Goal: Task Accomplishment & Management: Manage account settings

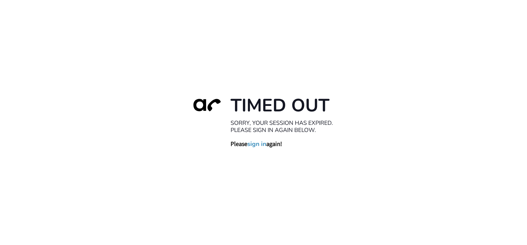
click at [254, 144] on link "sign in" at bounding box center [256, 144] width 19 height 8
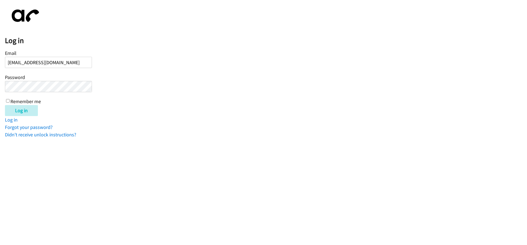
type input "[EMAIL_ADDRESS][DOMAIN_NAME]"
click at [5, 105] on input "Log in" at bounding box center [21, 110] width 33 height 11
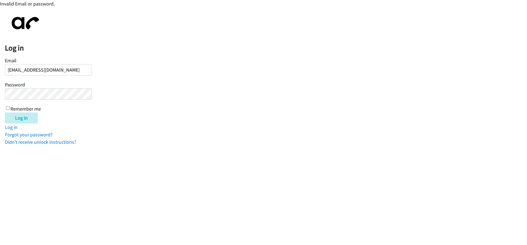
click at [5, 113] on input "Log in" at bounding box center [21, 118] width 33 height 11
